Goal: Task Accomplishment & Management: Use online tool/utility

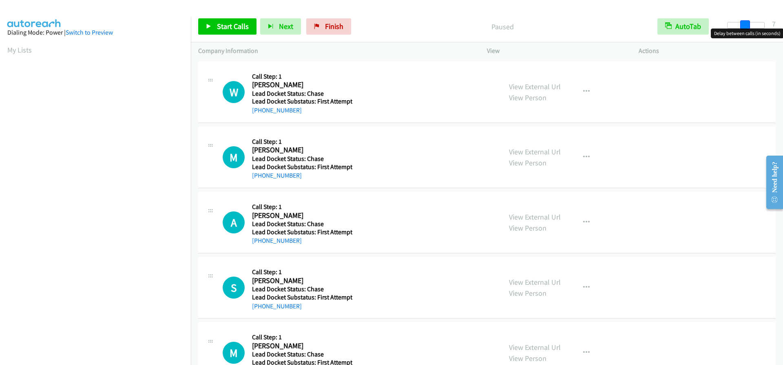
drag, startPoint x: 728, startPoint y: 25, endPoint x: 746, endPoint y: 26, distance: 17.6
click at [746, 26] on span at bounding box center [745, 25] width 10 height 10
drag, startPoint x: 746, startPoint y: 25, endPoint x: 751, endPoint y: 26, distance: 5.0
click at [751, 26] on span at bounding box center [750, 25] width 10 height 10
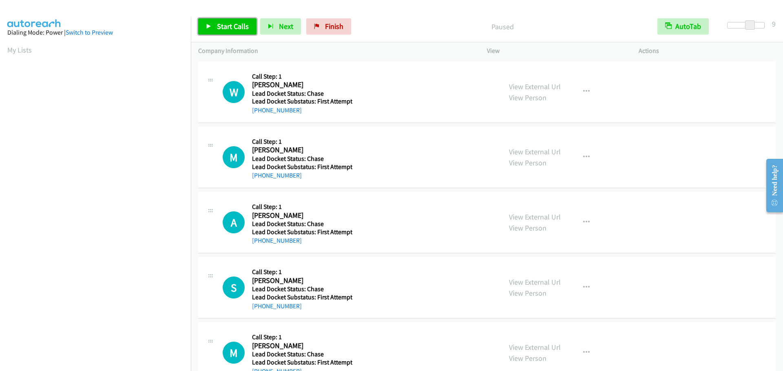
click at [236, 27] on span "Start Calls" at bounding box center [233, 26] width 32 height 9
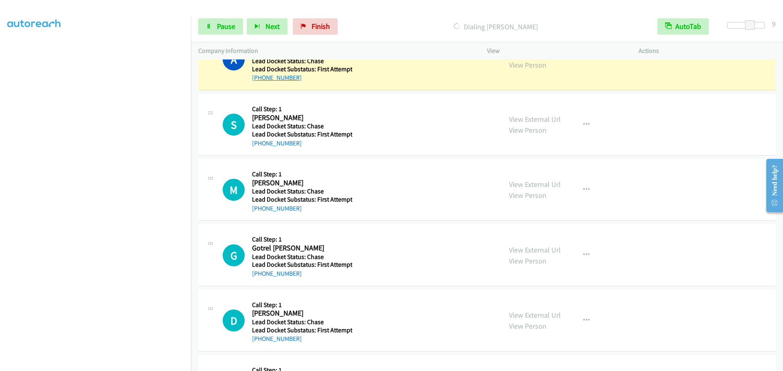
scroll to position [122, 0]
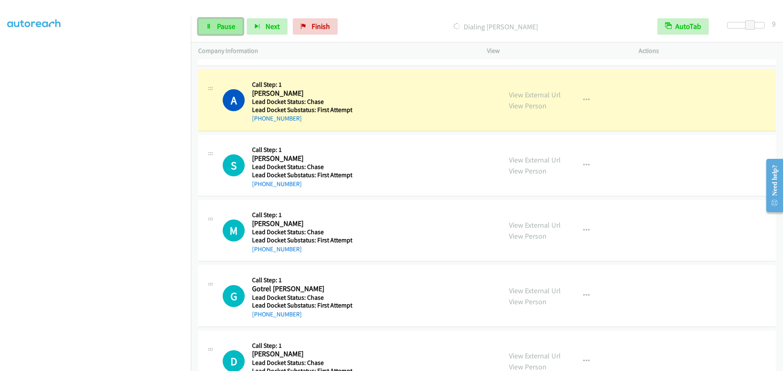
click at [229, 25] on span "Pause" at bounding box center [226, 26] width 18 height 9
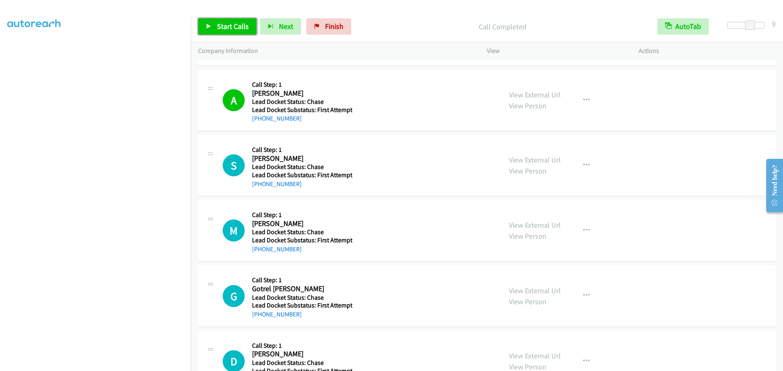
click at [234, 24] on span "Start Calls" at bounding box center [233, 26] width 32 height 9
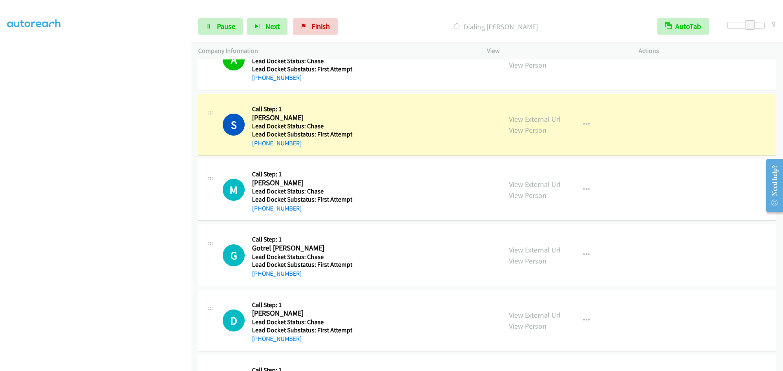
scroll to position [204, 0]
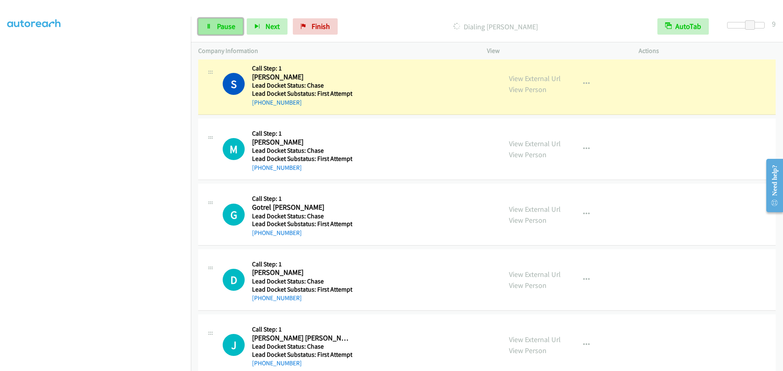
click at [227, 28] on span "Pause" at bounding box center [226, 26] width 18 height 9
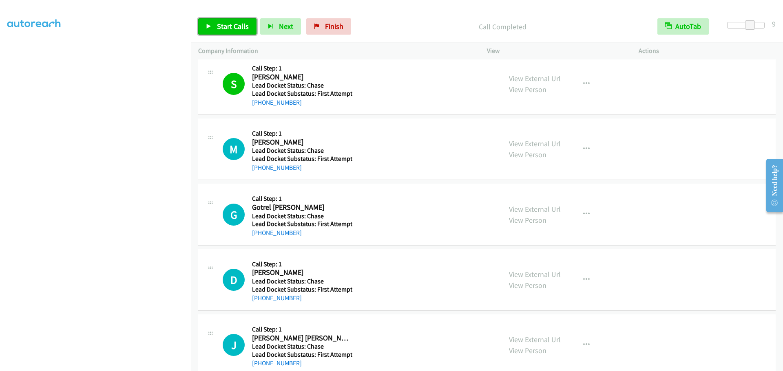
click at [232, 28] on span "Start Calls" at bounding box center [233, 26] width 32 height 9
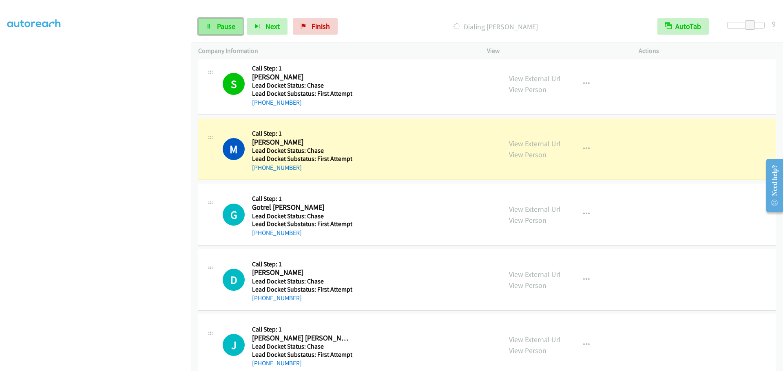
click at [220, 31] on link "Pause" at bounding box center [220, 26] width 45 height 16
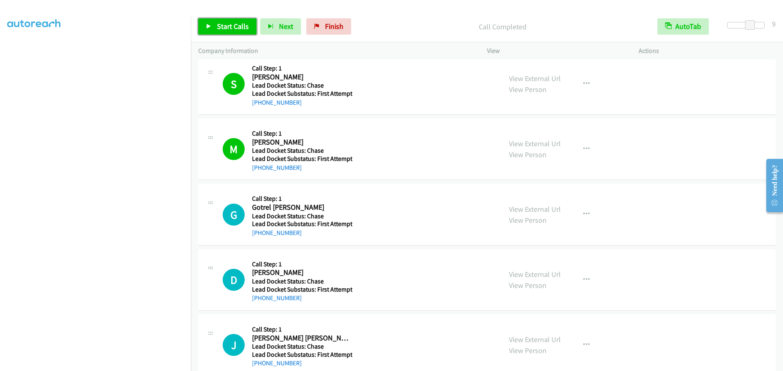
click at [245, 26] on span "Start Calls" at bounding box center [233, 26] width 32 height 9
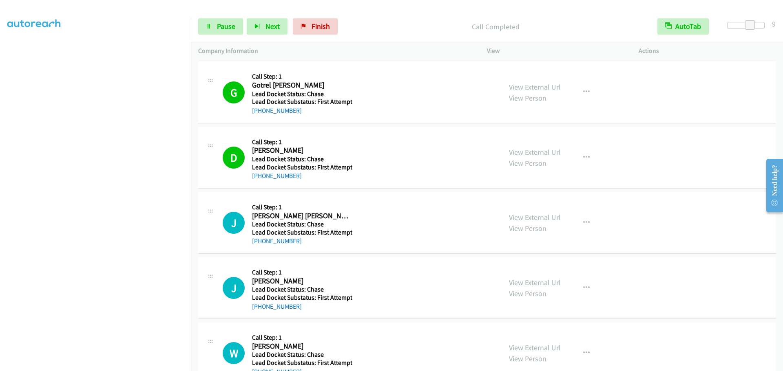
scroll to position [0, 0]
click at [215, 28] on link "Pause" at bounding box center [220, 26] width 45 height 16
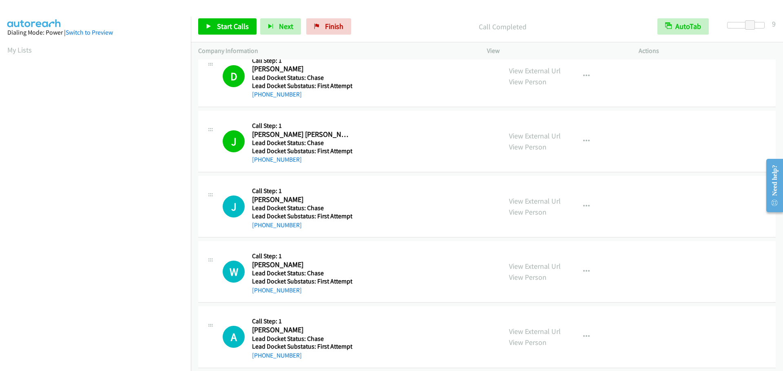
scroll to position [86, 0]
click at [223, 27] on span "Start Calls" at bounding box center [233, 26] width 32 height 9
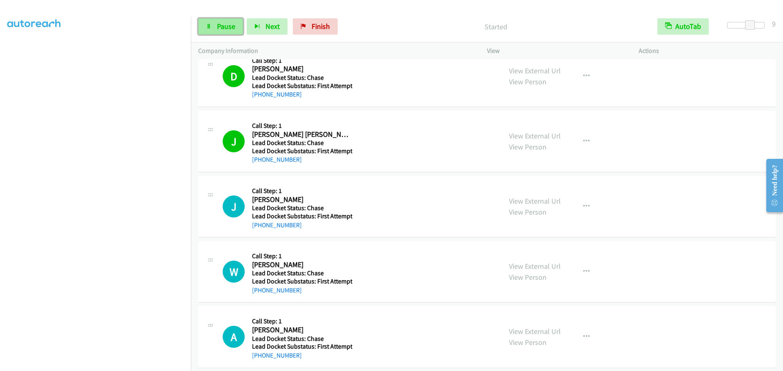
click at [217, 27] on span "Pause" at bounding box center [226, 26] width 18 height 9
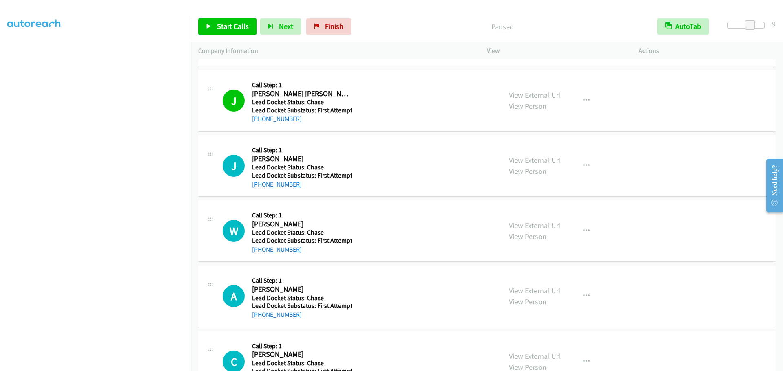
scroll to position [0, 0]
click at [7, 51] on aside "Dialing Mode: Power | Switch to Preview My Lists" at bounding box center [95, 242] width 191 height 451
click at [25, 51] on link "My Lists" at bounding box center [19, 49] width 24 height 9
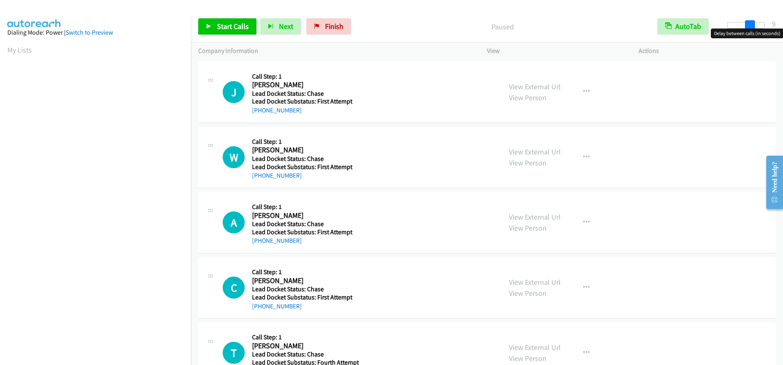
drag, startPoint x: 726, startPoint y: 26, endPoint x: 747, endPoint y: 27, distance: 21.3
click at [747, 27] on span at bounding box center [750, 25] width 10 height 10
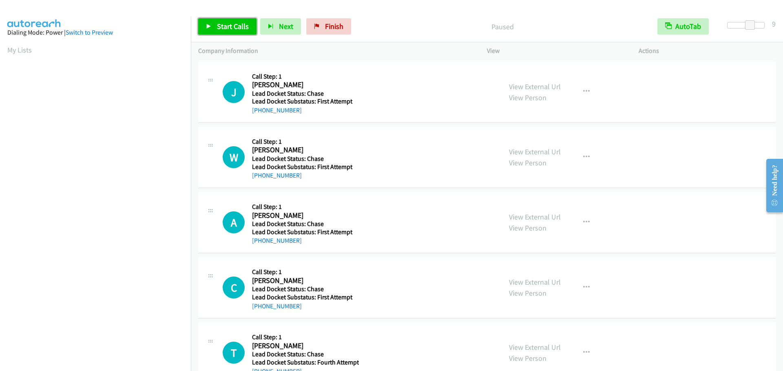
click at [227, 24] on span "Start Calls" at bounding box center [233, 26] width 32 height 9
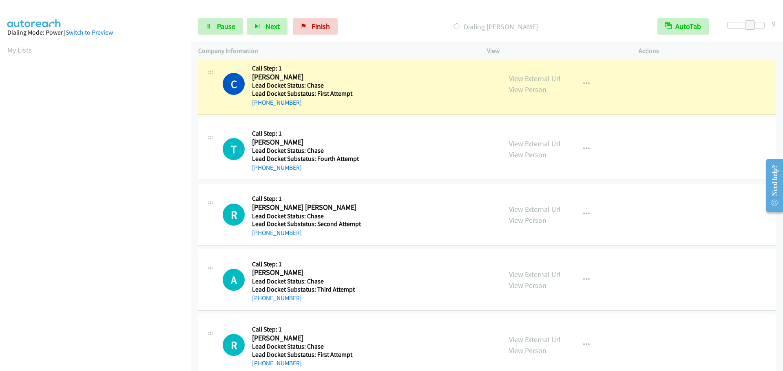
scroll to position [86, 0]
click at [225, 28] on span "Pause" at bounding box center [226, 26] width 18 height 9
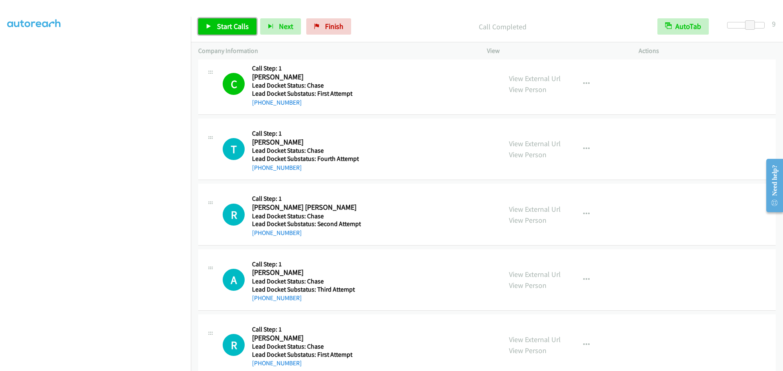
click at [241, 29] on span "Start Calls" at bounding box center [233, 26] width 32 height 9
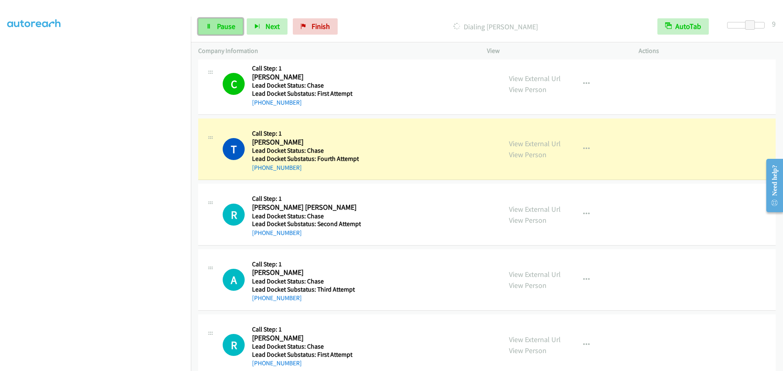
click at [234, 29] on span "Pause" at bounding box center [226, 26] width 18 height 9
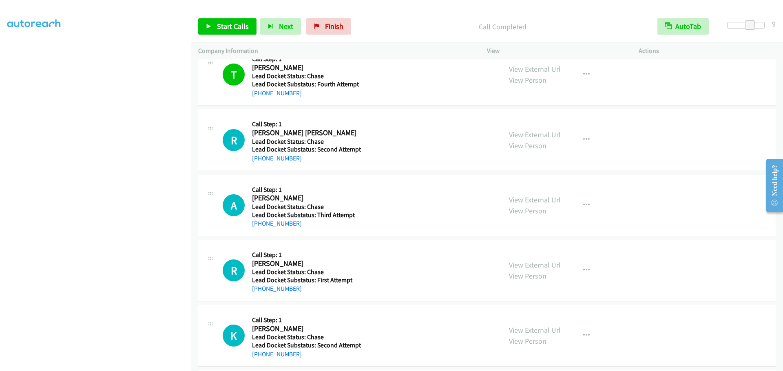
scroll to position [285, 0]
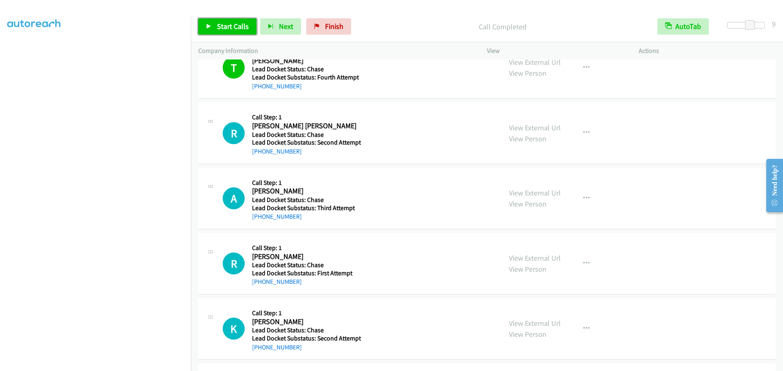
click at [231, 23] on span "Start Calls" at bounding box center [233, 26] width 32 height 9
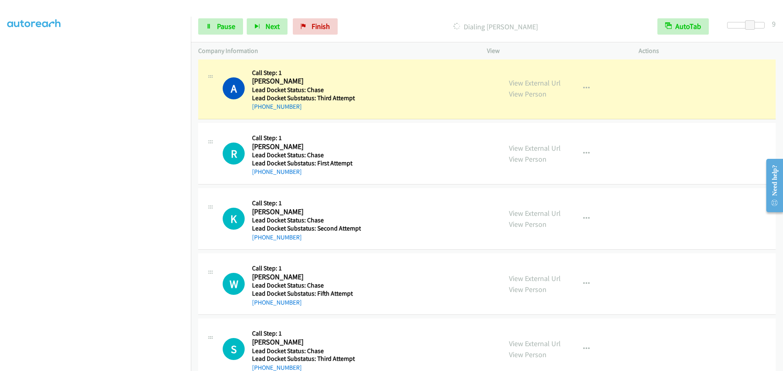
scroll to position [408, 0]
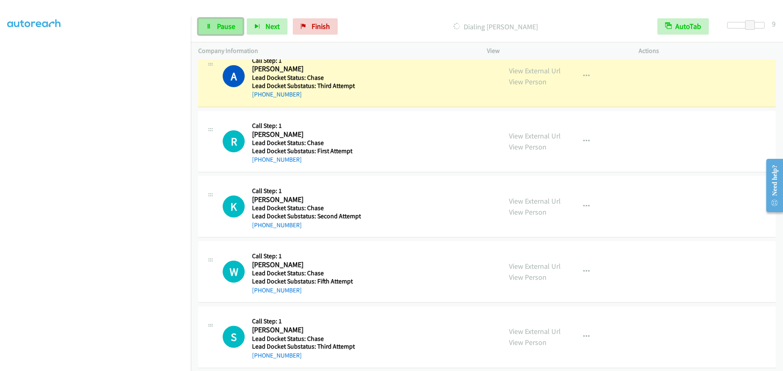
click at [225, 29] on span "Pause" at bounding box center [226, 26] width 18 height 9
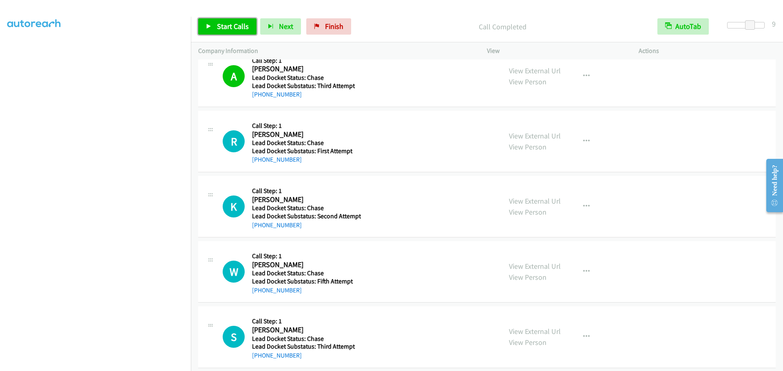
click at [243, 26] on span "Start Calls" at bounding box center [233, 26] width 32 height 9
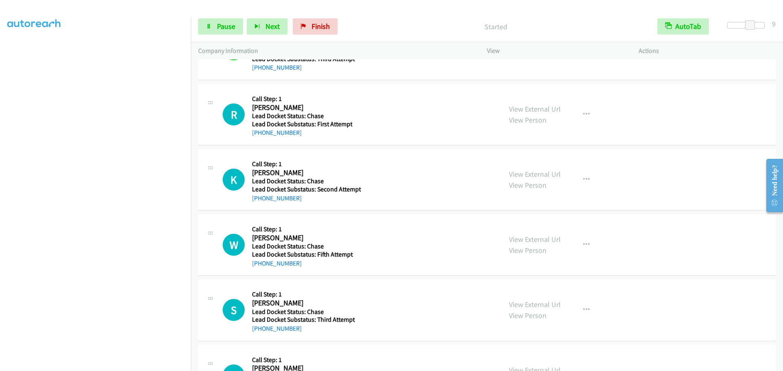
scroll to position [449, 0]
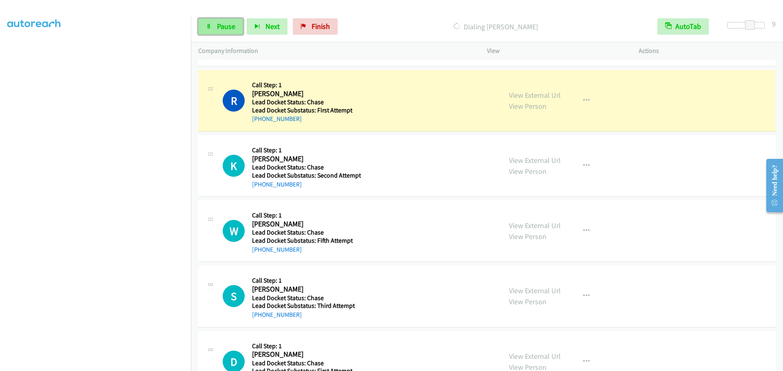
click at [227, 31] on link "Pause" at bounding box center [220, 26] width 45 height 16
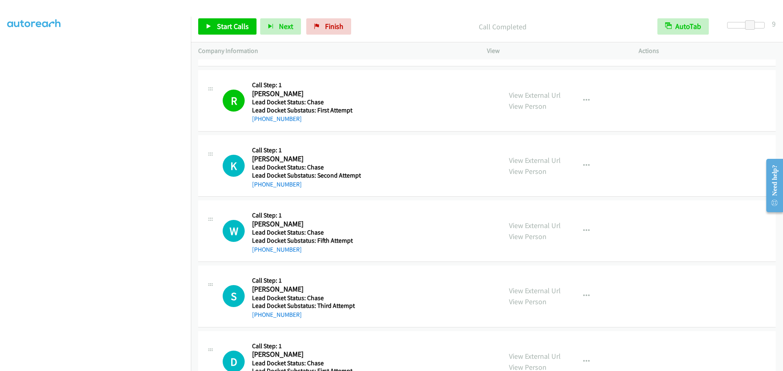
scroll to position [0, 0]
click at [17, 52] on link "My Lists" at bounding box center [19, 49] width 24 height 9
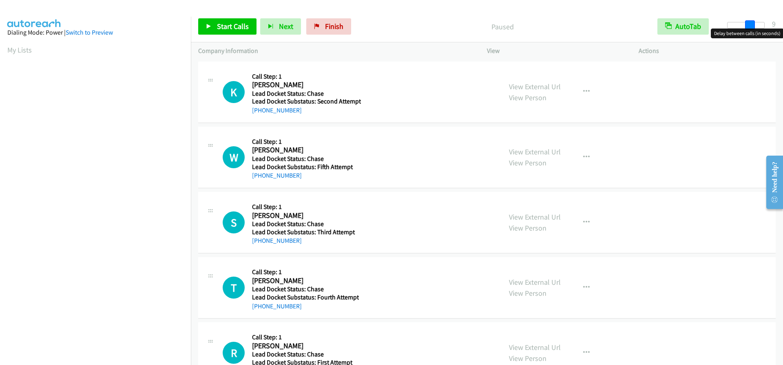
drag, startPoint x: 727, startPoint y: 28, endPoint x: 749, endPoint y: 29, distance: 21.2
click at [749, 29] on body "Start Calls Pause Next Finish Paused AutoTab AutoTab 9 Company Information Info…" at bounding box center [391, 19] width 783 height 39
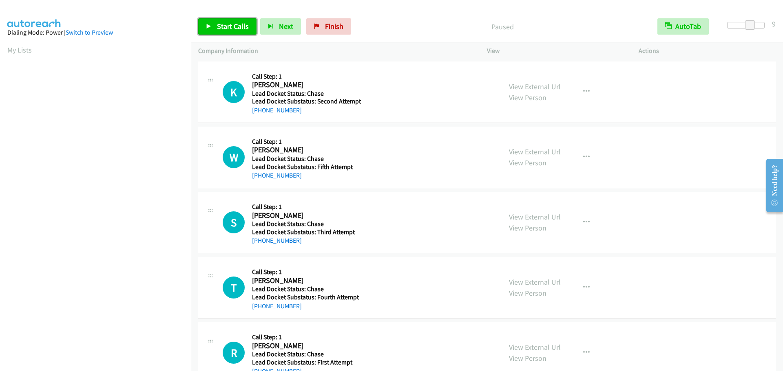
click at [242, 25] on span "Start Calls" at bounding box center [233, 26] width 32 height 9
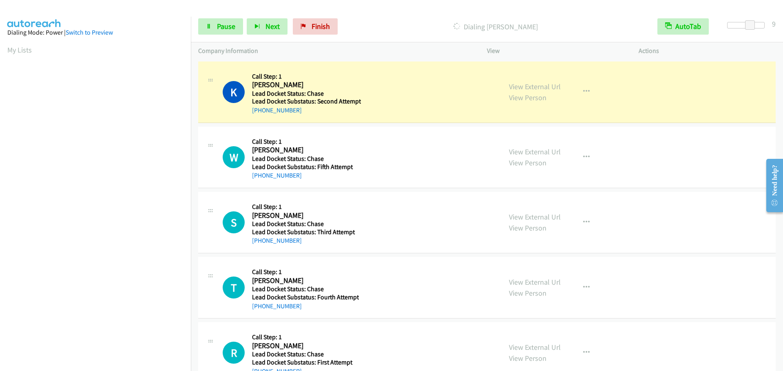
scroll to position [86, 0]
click at [225, 30] on span "Pause" at bounding box center [226, 26] width 18 height 9
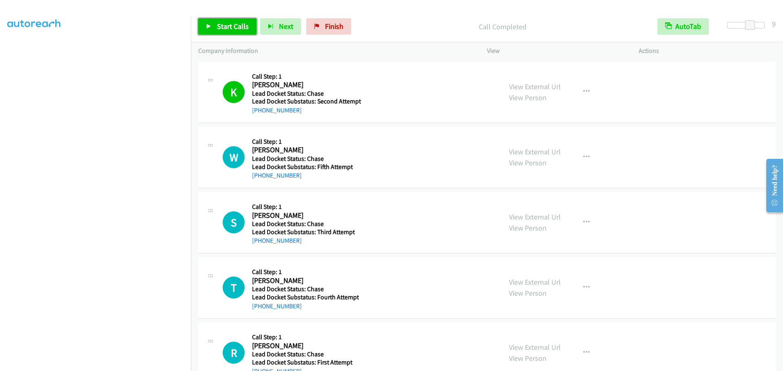
click at [237, 27] on span "Start Calls" at bounding box center [233, 26] width 32 height 9
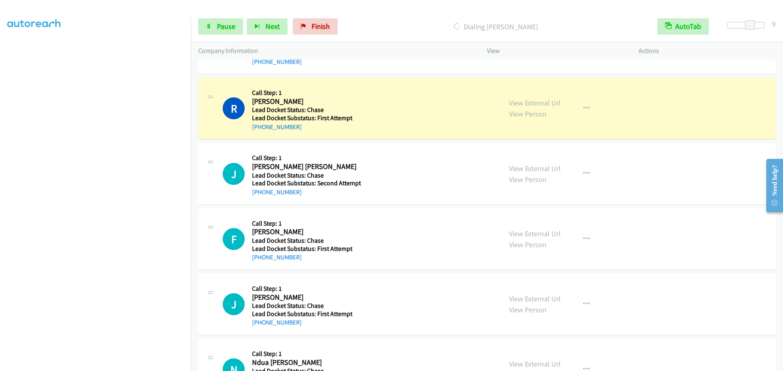
scroll to position [285, 0]
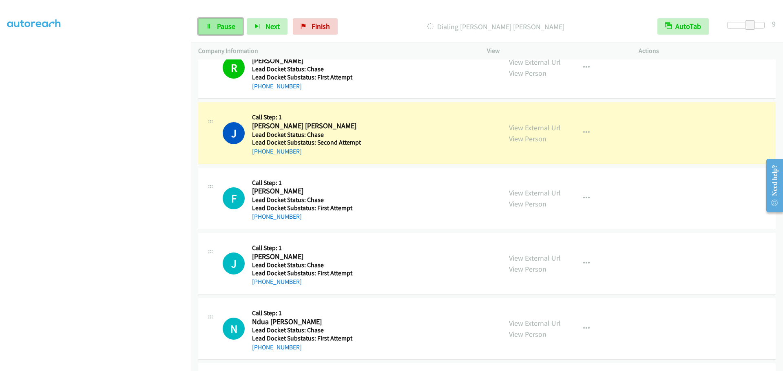
click at [226, 27] on span "Pause" at bounding box center [226, 26] width 18 height 9
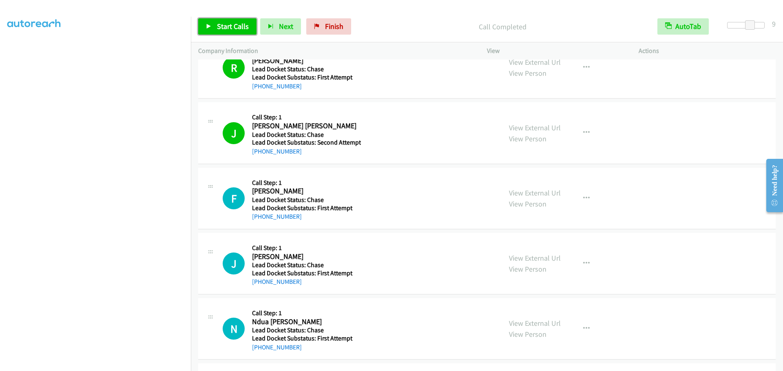
click at [237, 27] on span "Start Calls" at bounding box center [233, 26] width 32 height 9
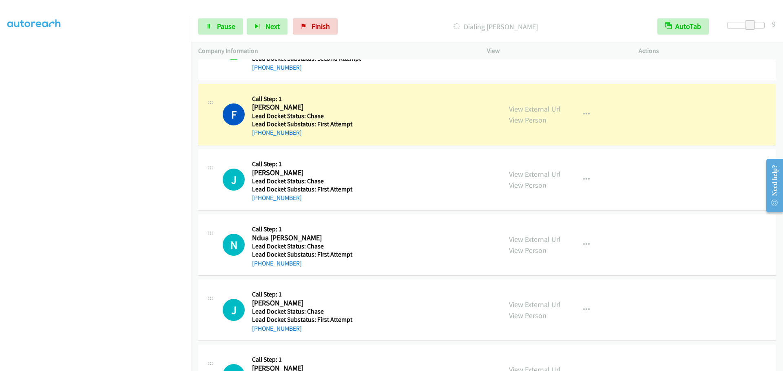
scroll to position [408, 0]
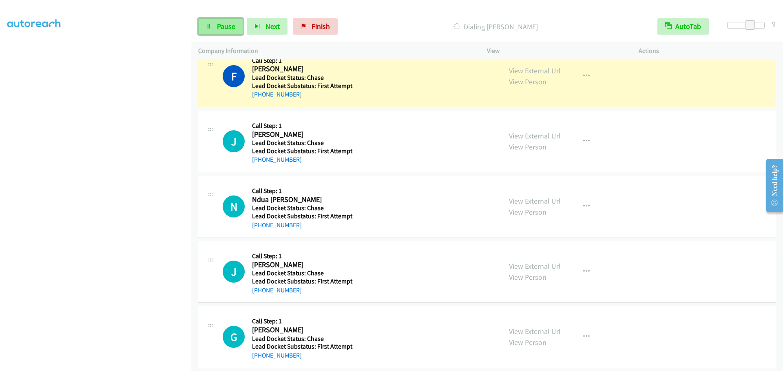
click at [230, 27] on span "Pause" at bounding box center [226, 26] width 18 height 9
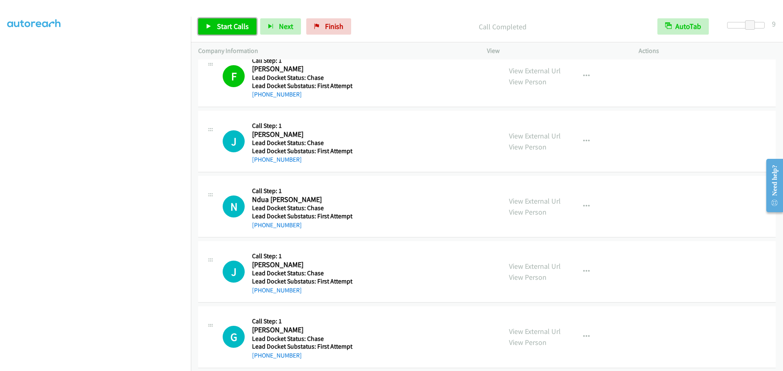
click at [226, 25] on span "Start Calls" at bounding box center [233, 26] width 32 height 9
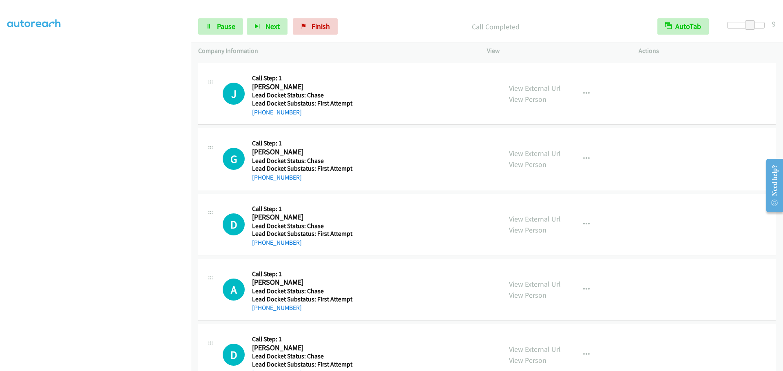
scroll to position [612, 0]
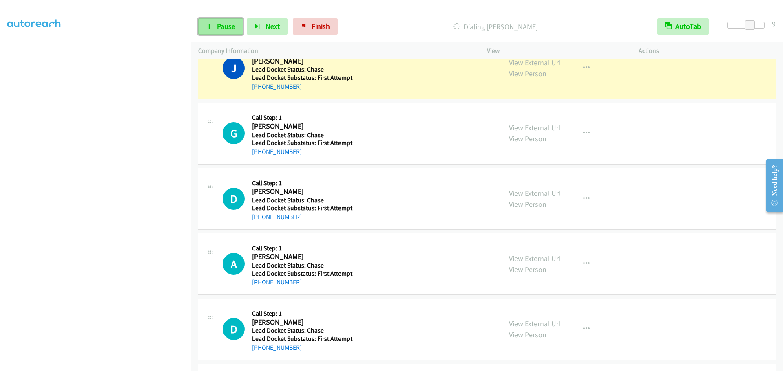
click at [224, 30] on span "Pause" at bounding box center [226, 26] width 18 height 9
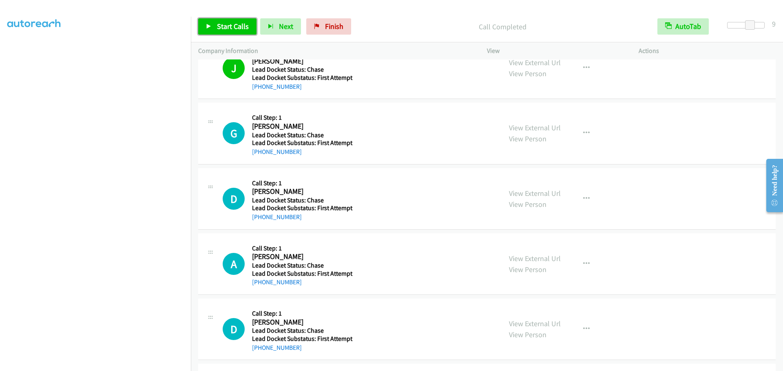
click at [220, 26] on span "Start Calls" at bounding box center [233, 26] width 32 height 9
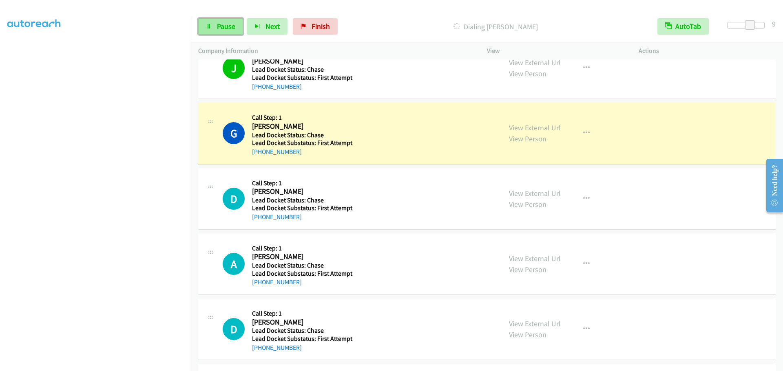
click at [212, 28] on link "Pause" at bounding box center [220, 26] width 45 height 16
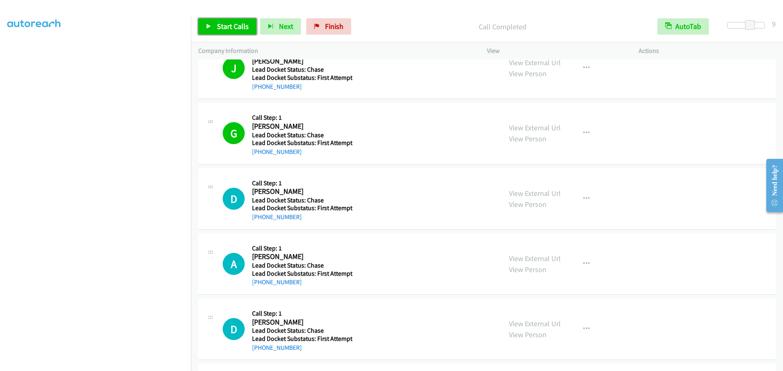
click at [235, 23] on span "Start Calls" at bounding box center [233, 26] width 32 height 9
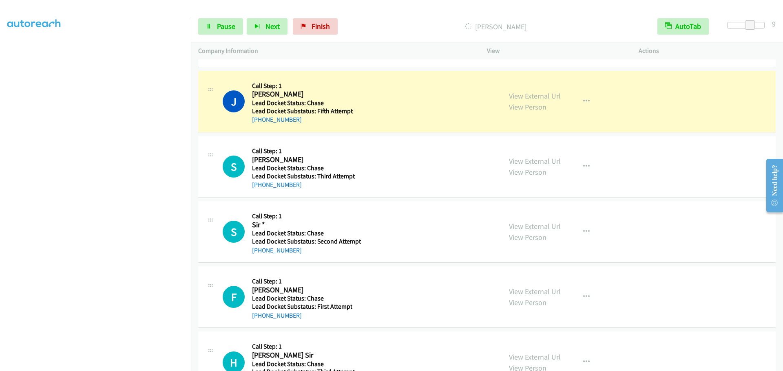
scroll to position [1142, 0]
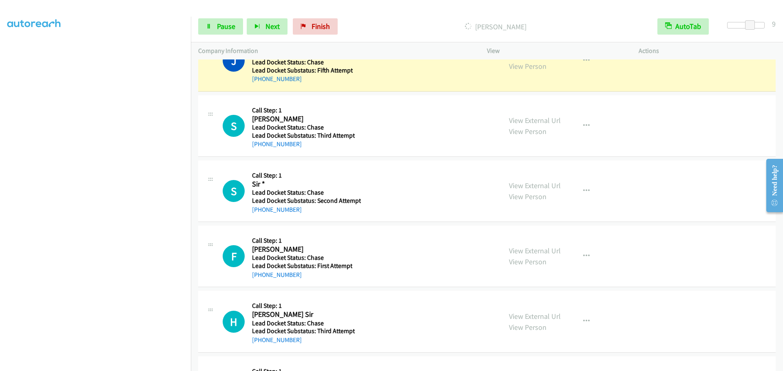
drag, startPoint x: 303, startPoint y: 116, endPoint x: 250, endPoint y: 118, distance: 53.5
click at [250, 118] on div "S Callback Scheduled Call Step: 1 Sterling Colbert America/New_York Lead Docket…" at bounding box center [359, 126] width 272 height 46
click at [321, 103] on div "Callback Scheduled Call Step: 1 Sterling Colbert America/New_York Lead Docket S…" at bounding box center [303, 126] width 103 height 46
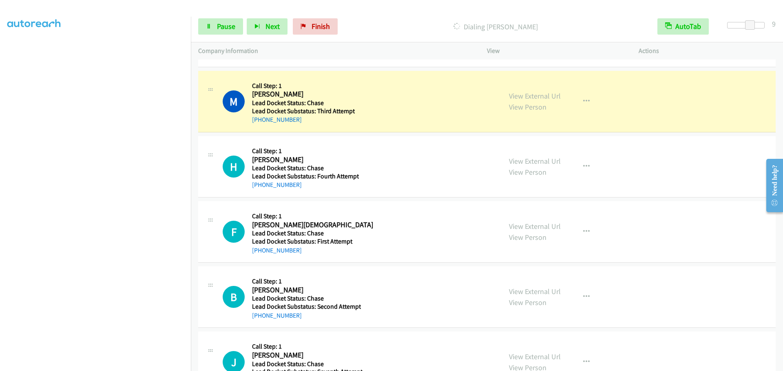
scroll to position [1468, 0]
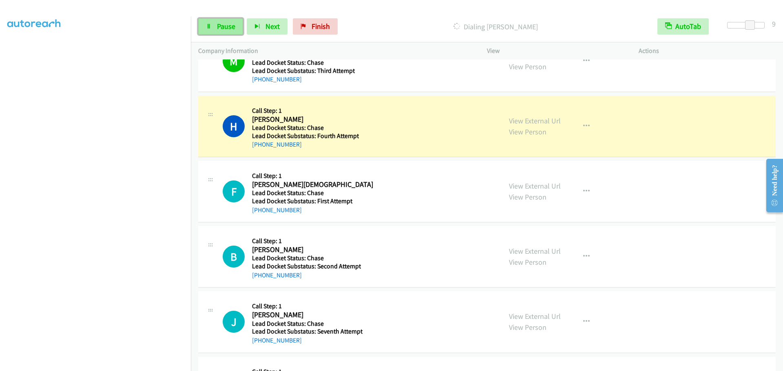
click at [223, 23] on span "Pause" at bounding box center [226, 26] width 18 height 9
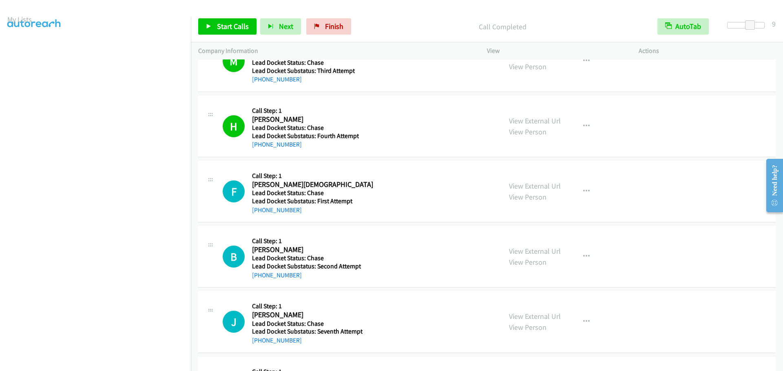
scroll to position [0, 0]
click at [21, 49] on link "My Lists" at bounding box center [19, 49] width 24 height 9
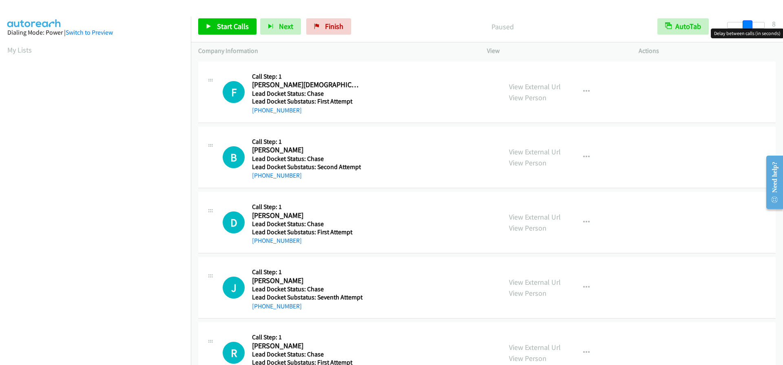
drag, startPoint x: 728, startPoint y: 27, endPoint x: 747, endPoint y: 26, distance: 19.6
click at [747, 26] on span at bounding box center [748, 25] width 10 height 10
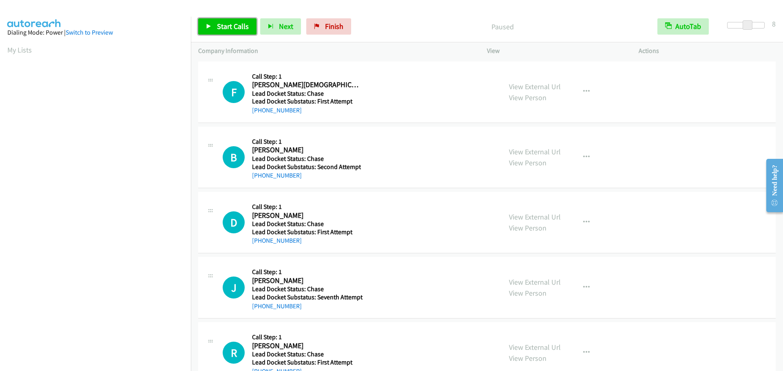
click at [239, 22] on span "Start Calls" at bounding box center [233, 26] width 32 height 9
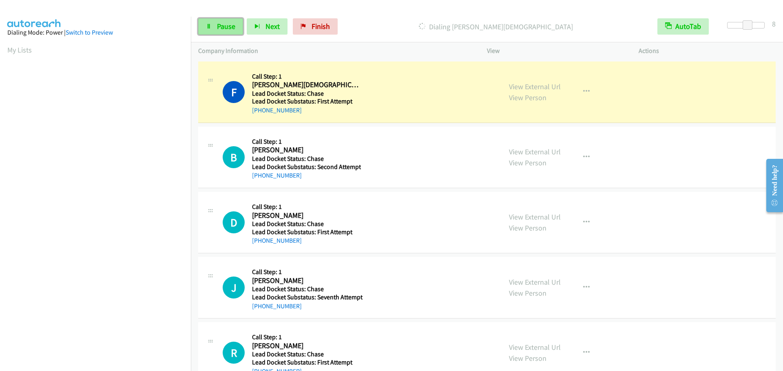
click at [234, 29] on span "Pause" at bounding box center [226, 26] width 18 height 9
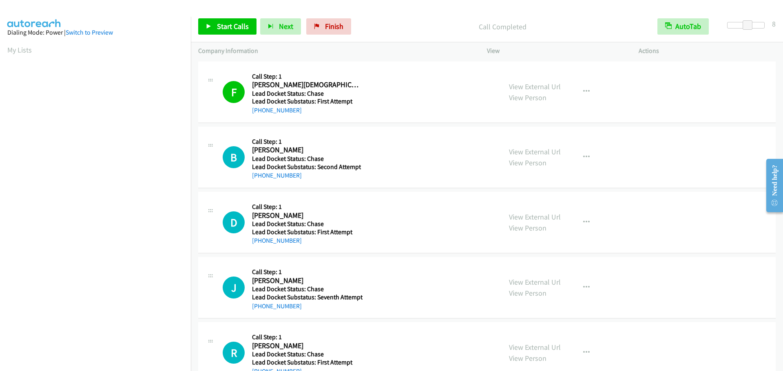
scroll to position [86, 0]
click at [237, 28] on span "Start Calls" at bounding box center [233, 26] width 32 height 9
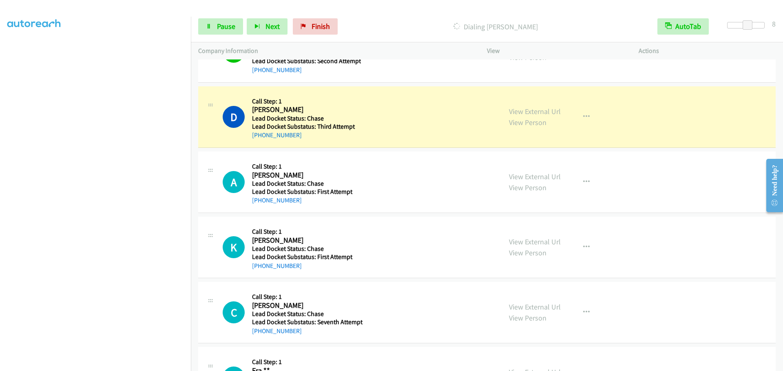
scroll to position [408, 0]
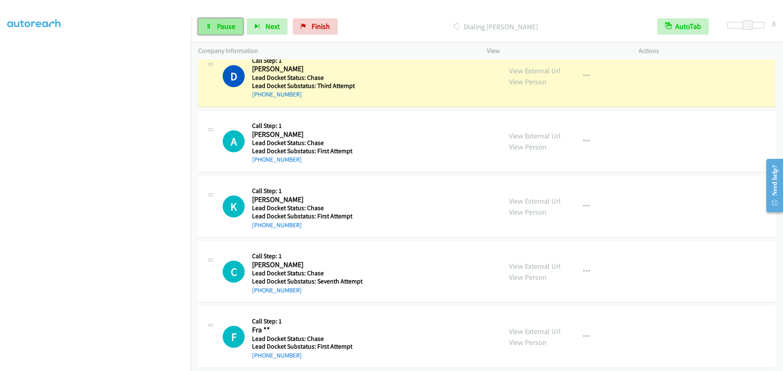
click at [231, 30] on span "Pause" at bounding box center [226, 26] width 18 height 9
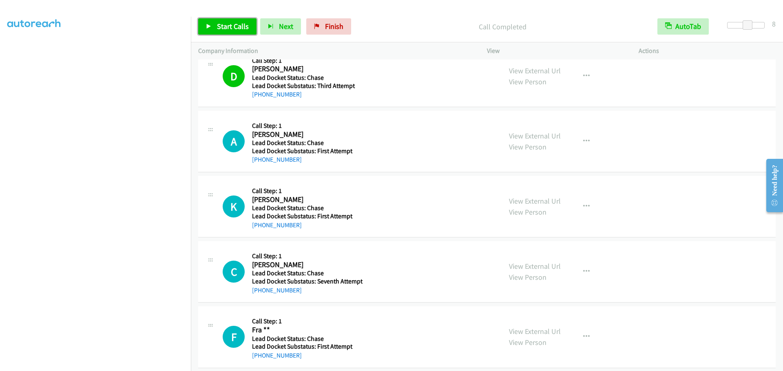
click at [219, 24] on span "Start Calls" at bounding box center [233, 26] width 32 height 9
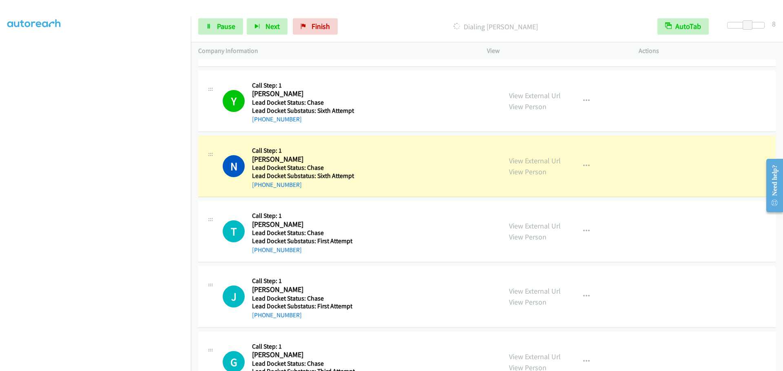
scroll to position [816, 0]
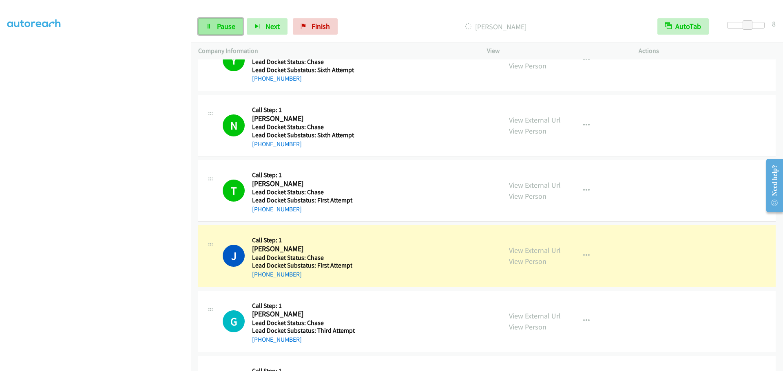
click at [230, 28] on span "Pause" at bounding box center [226, 26] width 18 height 9
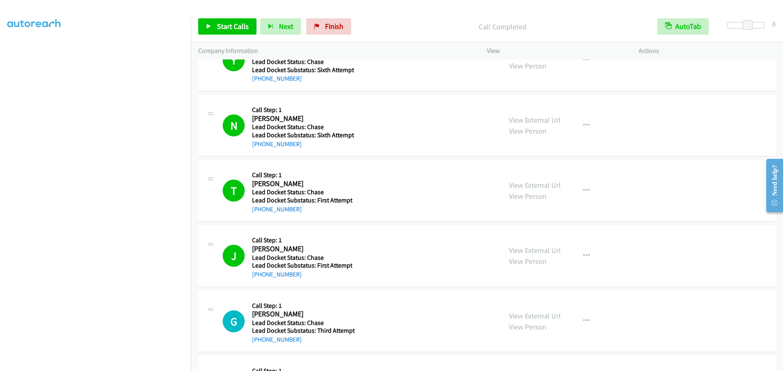
scroll to position [0, 0]
click at [23, 46] on link "My Lists" at bounding box center [19, 49] width 24 height 9
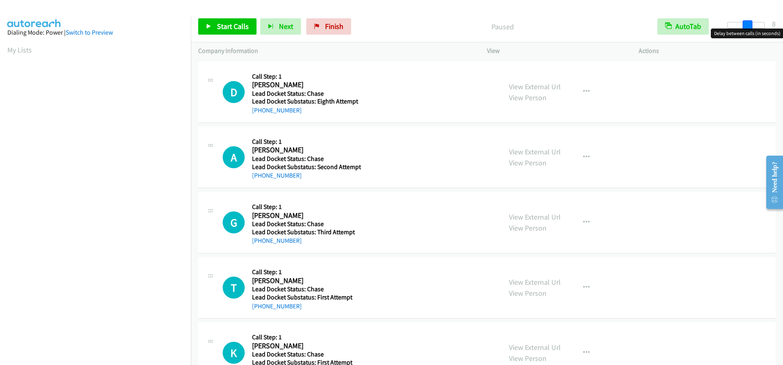
drag, startPoint x: 726, startPoint y: 26, endPoint x: 747, endPoint y: 22, distance: 20.7
click at [747, 22] on span at bounding box center [748, 25] width 10 height 10
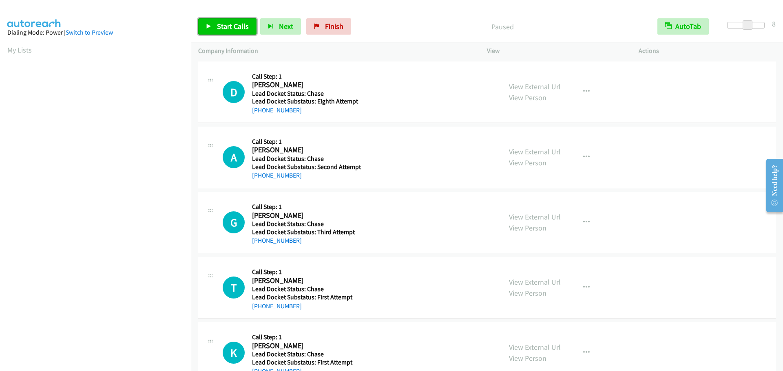
click at [236, 29] on span "Start Calls" at bounding box center [233, 26] width 32 height 9
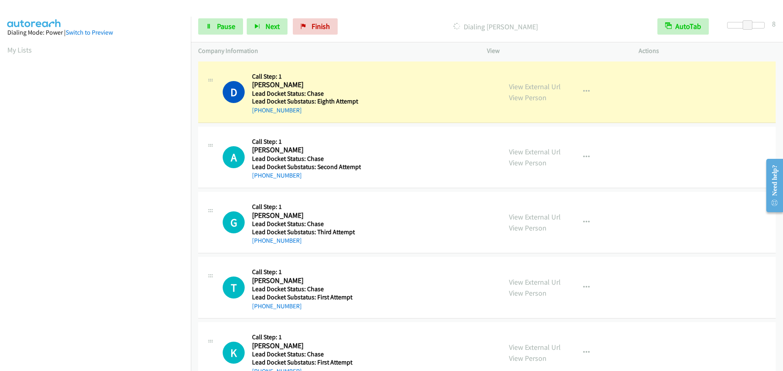
scroll to position [86, 0]
click at [225, 23] on span "Pause" at bounding box center [226, 26] width 18 height 9
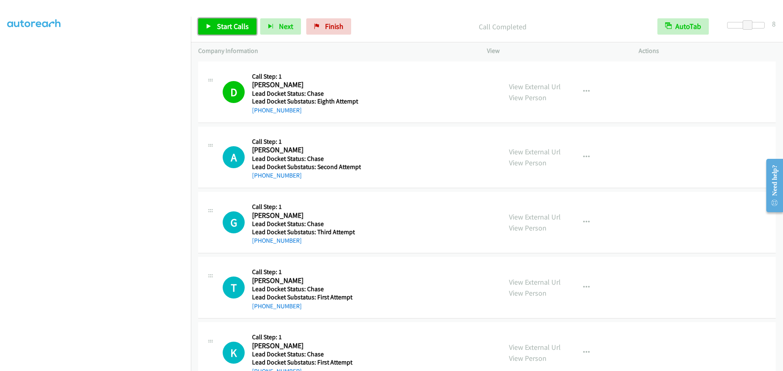
click at [221, 25] on span "Start Calls" at bounding box center [233, 26] width 32 height 9
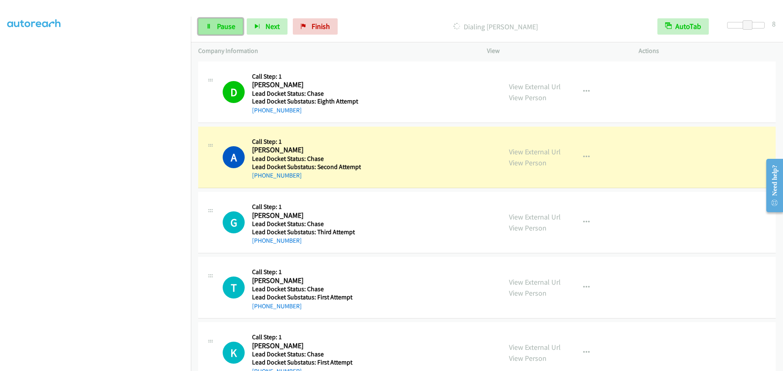
click at [223, 29] on span "Pause" at bounding box center [226, 26] width 18 height 9
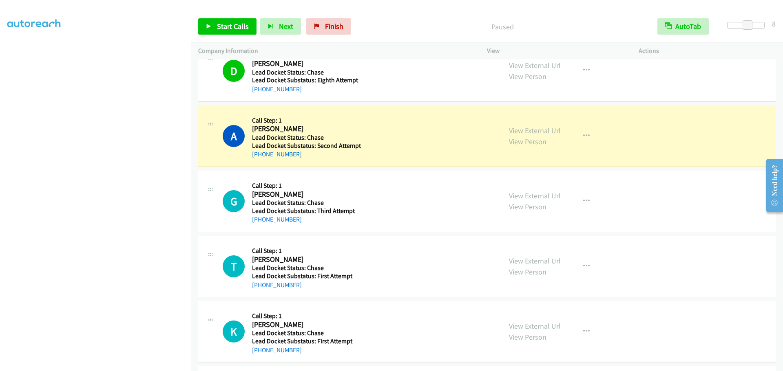
scroll to position [41, 0]
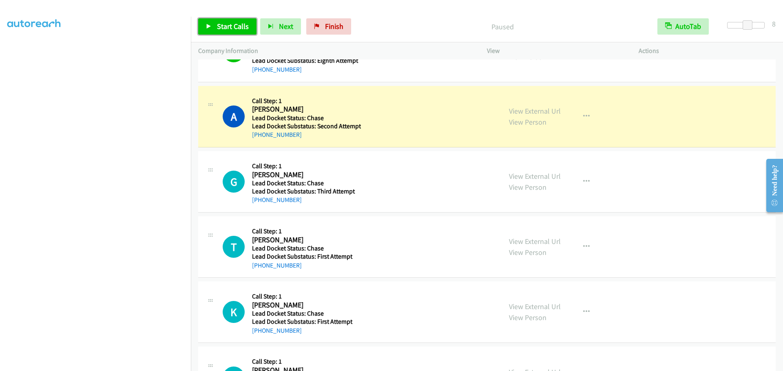
click at [234, 23] on span "Start Calls" at bounding box center [233, 26] width 32 height 9
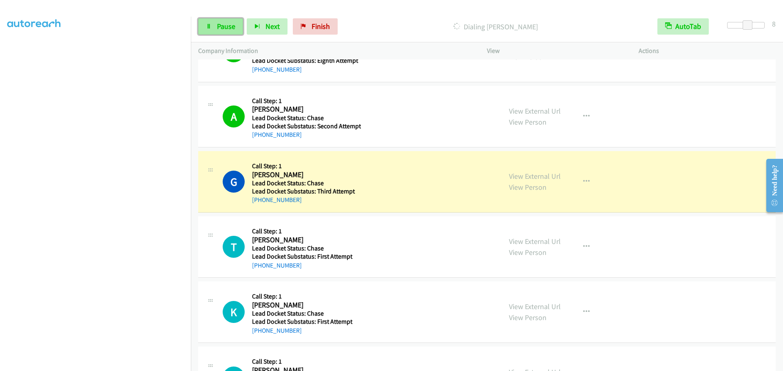
click at [234, 24] on span "Pause" at bounding box center [226, 26] width 18 height 9
